Goal: Task Accomplishment & Management: Manage account settings

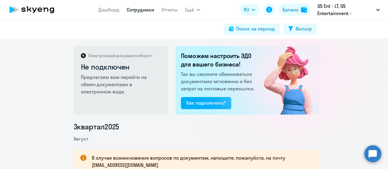
click at [141, 10] on link "Сотрудники" at bounding box center [141, 10] width 28 height 6
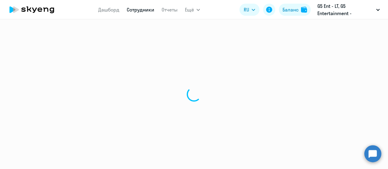
select select "30"
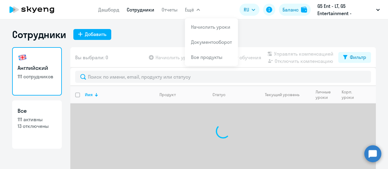
click at [190, 10] on span "Ещё" at bounding box center [189, 9] width 9 height 7
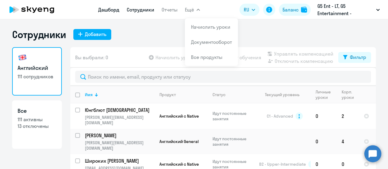
click at [116, 11] on link "Дашборд" at bounding box center [108, 10] width 21 height 6
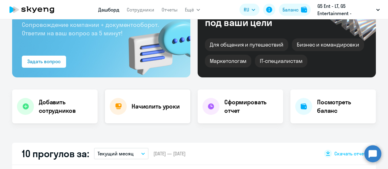
select select "30"
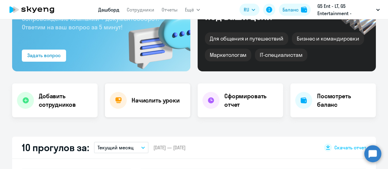
click at [156, 109] on div "Начислить уроки" at bounding box center [148, 101] width 86 height 34
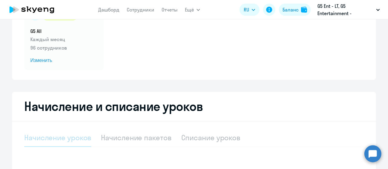
scroll to position [121, 0]
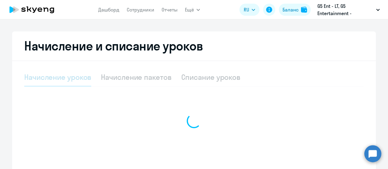
select select "10"
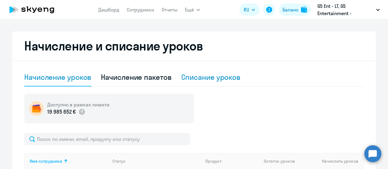
click at [200, 82] on div "Списание уроков" at bounding box center [210, 77] width 59 height 10
select select "10"
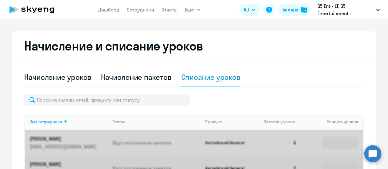
scroll to position [182, 0]
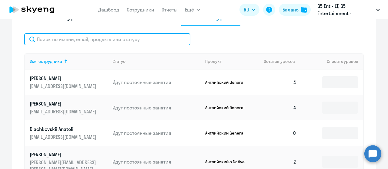
click at [88, 42] on input "text" at bounding box center [107, 39] width 166 height 12
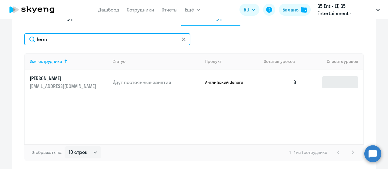
type input "lerm"
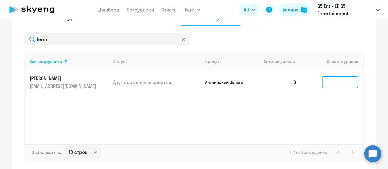
click at [327, 81] on input at bounding box center [340, 82] width 36 height 12
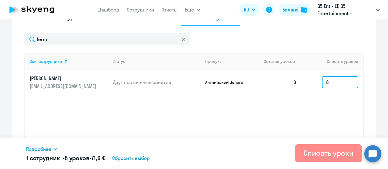
type input "8"
click at [324, 152] on div "Списать уроки" at bounding box center [329, 154] width 50 height 10
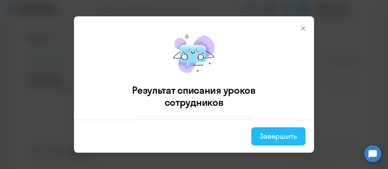
click at [277, 138] on div "Завершить" at bounding box center [278, 137] width 37 height 10
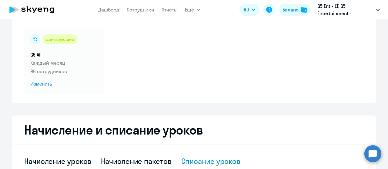
scroll to position [0, 0]
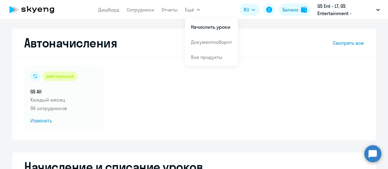
click at [192, 9] on span "Ещё" at bounding box center [189, 9] width 9 height 7
click at [53, 96] on div "действующий G5 All Каждый месяц 96 сотрудников Изменить" at bounding box center [63, 97] width 79 height 65
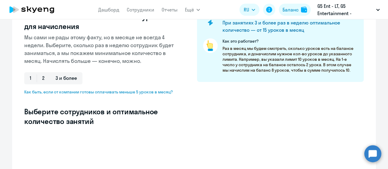
select select "10"
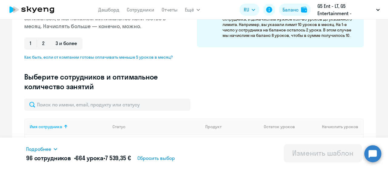
scroll to position [121, 0]
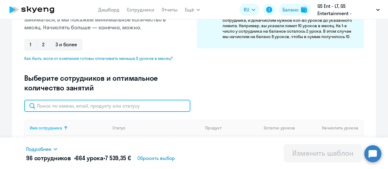
click at [73, 106] on input "text" at bounding box center [107, 106] width 166 height 12
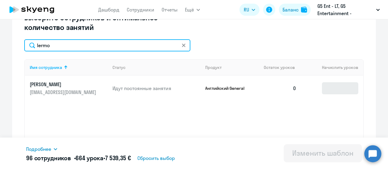
type input "lermo"
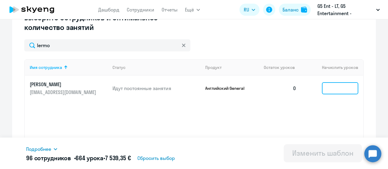
click at [336, 89] on input at bounding box center [340, 88] width 36 height 12
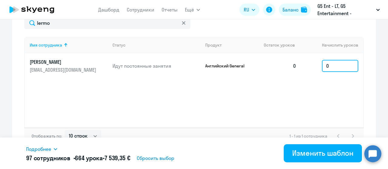
scroll to position [213, 0]
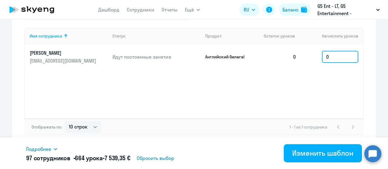
type input "0"
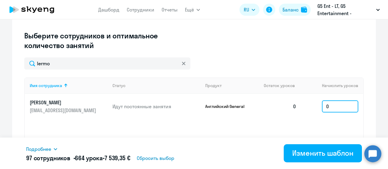
scroll to position [153, 0]
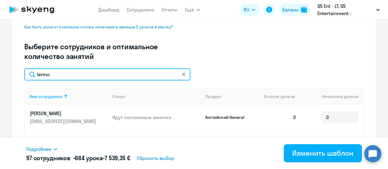
click at [85, 77] on input "lermo" at bounding box center [107, 75] width 166 height 12
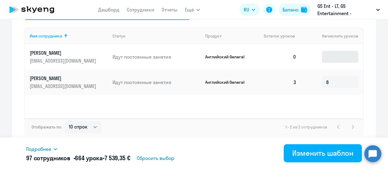
type input "petr"
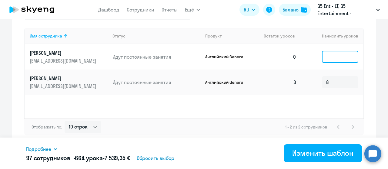
click at [332, 59] on input at bounding box center [340, 57] width 36 height 12
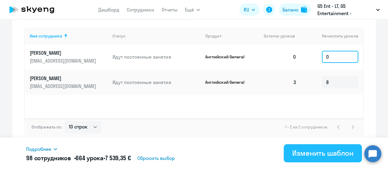
type input "0"
click at [316, 151] on div "Изменить шаблон" at bounding box center [322, 154] width 61 height 10
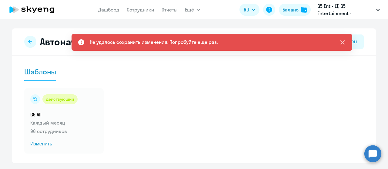
click at [342, 45] on icon at bounding box center [342, 42] width 7 height 7
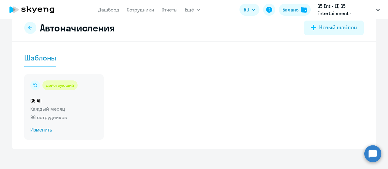
scroll to position [18, 0]
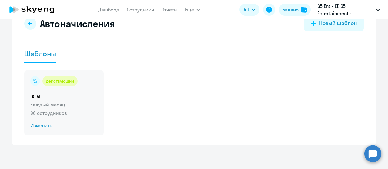
click at [49, 97] on h5 "G5 All" at bounding box center [63, 96] width 67 height 7
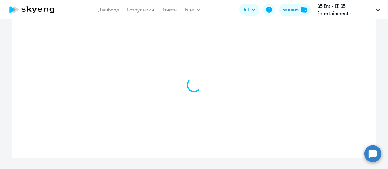
select select "10"
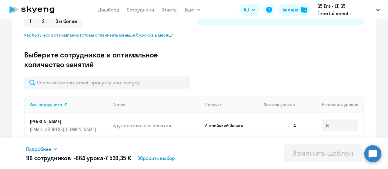
scroll to position [139, 0]
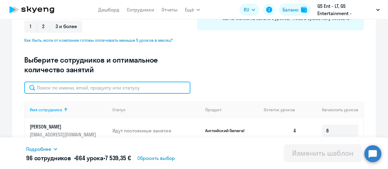
click at [67, 86] on input "text" at bounding box center [107, 88] width 166 height 12
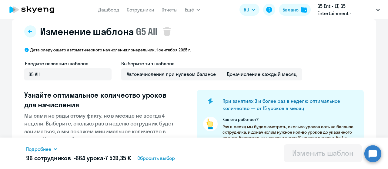
scroll to position [0, 0]
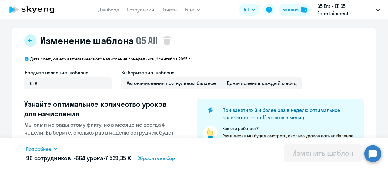
type input "lerm"
click at [27, 38] on button at bounding box center [30, 41] width 12 height 12
